Goal: Navigation & Orientation: Find specific page/section

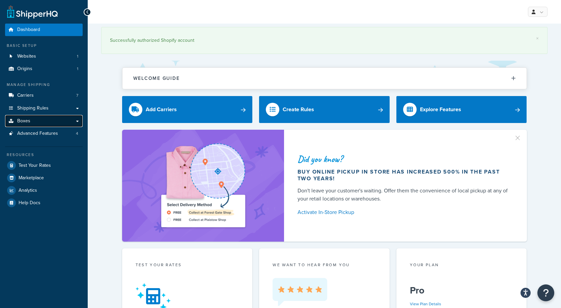
click at [46, 118] on link "Boxes" at bounding box center [44, 121] width 78 height 12
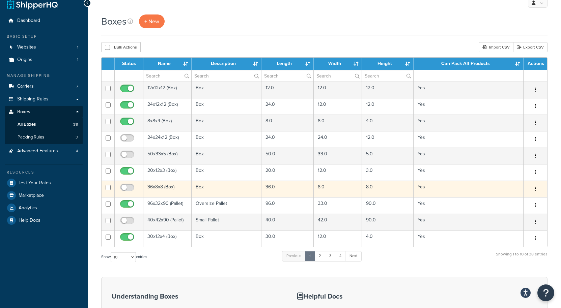
scroll to position [9, 0]
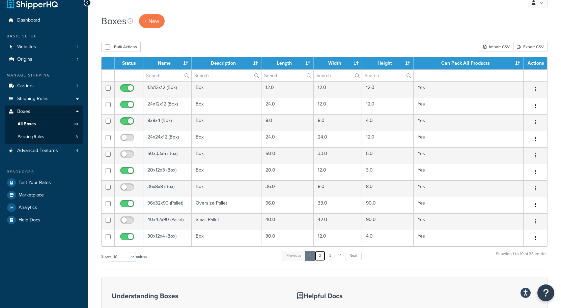
click at [318, 257] on link "2" at bounding box center [319, 256] width 11 height 10
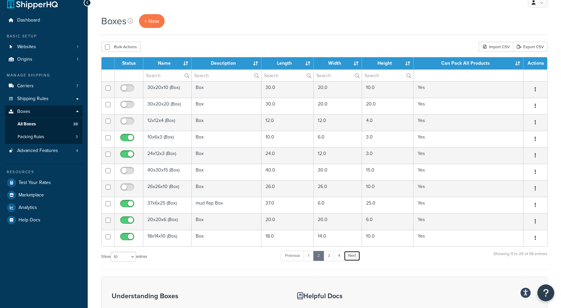
click at [352, 258] on link "Next" at bounding box center [351, 256] width 17 height 10
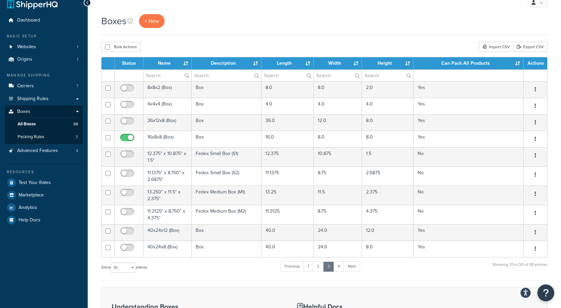
click at [352, 258] on div "Status Name Description Length Width Height Can Pack All Products Actions 8x8x2…" at bounding box center [324, 169] width 446 height 224
click at [350, 267] on link "Next" at bounding box center [351, 267] width 17 height 10
